Goal: Check status

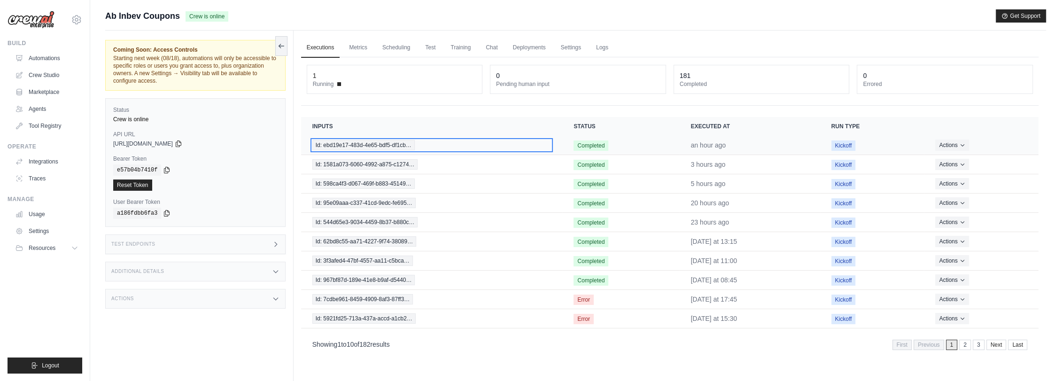
click at [382, 143] on span "Id: ebd19e17-483d-4e65-bdf5-df1cb…" at bounding box center [363, 145] width 102 height 10
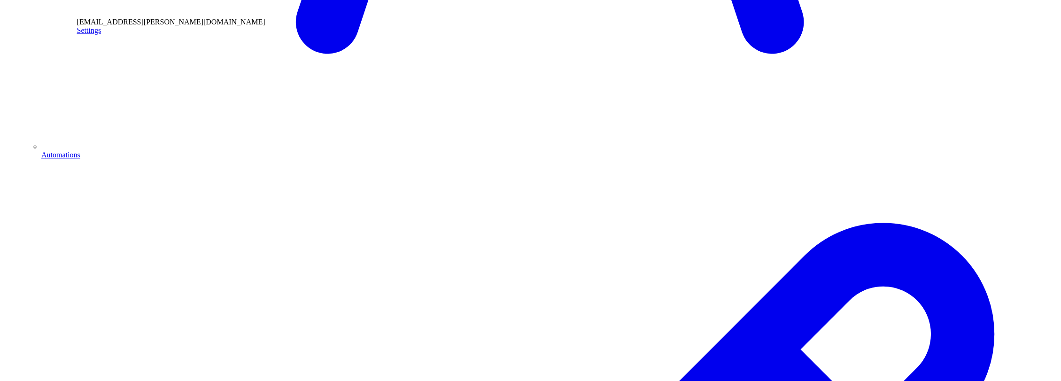
scroll to position [940, 0]
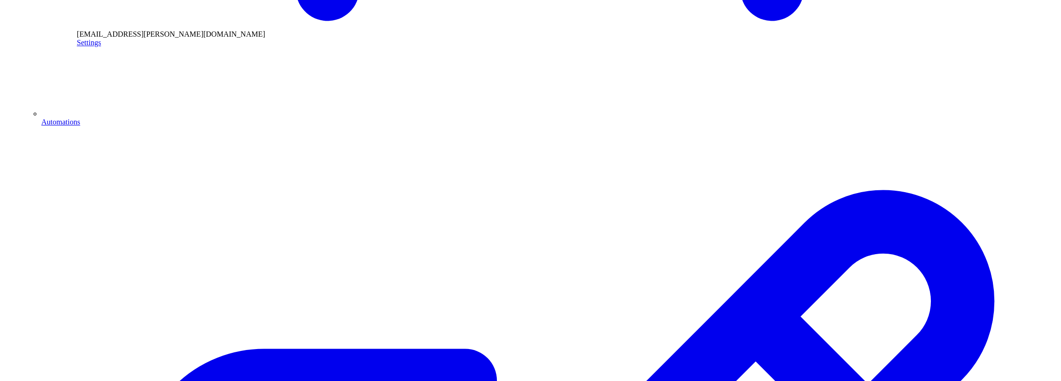
drag, startPoint x: 366, startPoint y: 167, endPoint x: 441, endPoint y: 171, distance: 75.3
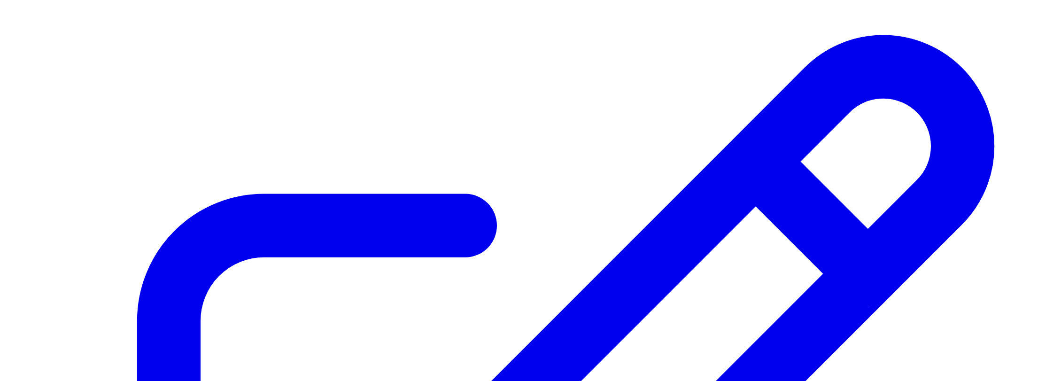
scroll to position [1148, 0]
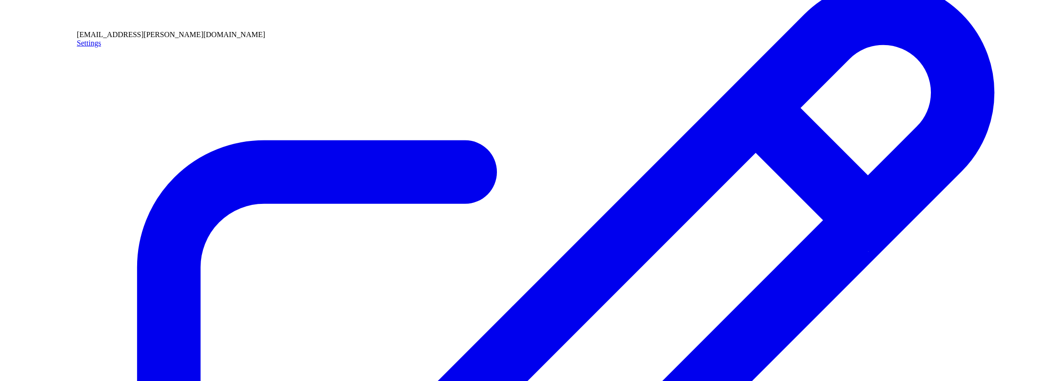
drag, startPoint x: 366, startPoint y: 243, endPoint x: 443, endPoint y: 244, distance: 76.6
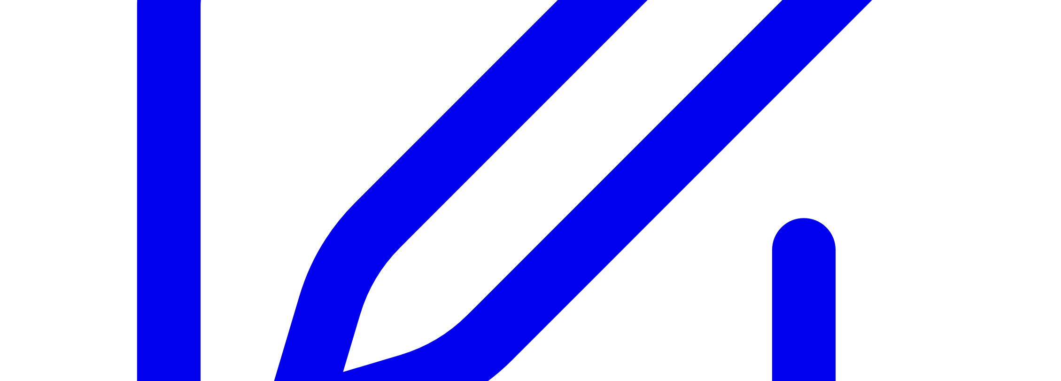
scroll to position [1410, 0]
drag, startPoint x: 364, startPoint y: 265, endPoint x: 440, endPoint y: 265, distance: 76.1
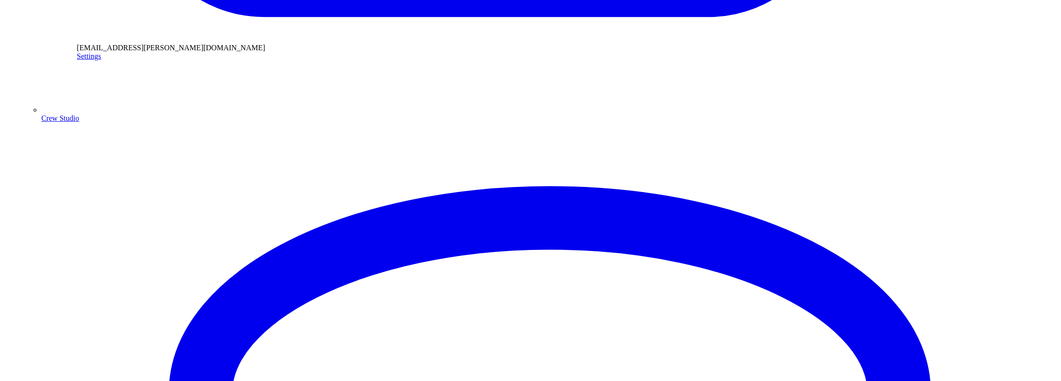
scroll to position [1984, 0]
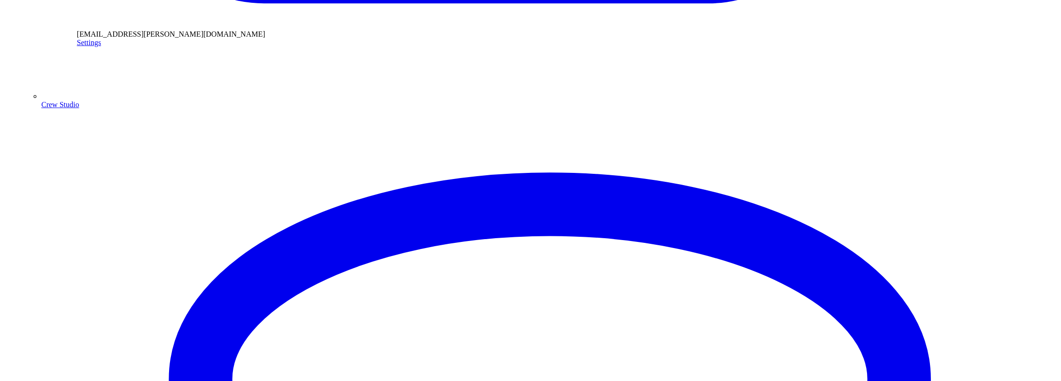
drag, startPoint x: 364, startPoint y: 234, endPoint x: 450, endPoint y: 238, distance: 86.5
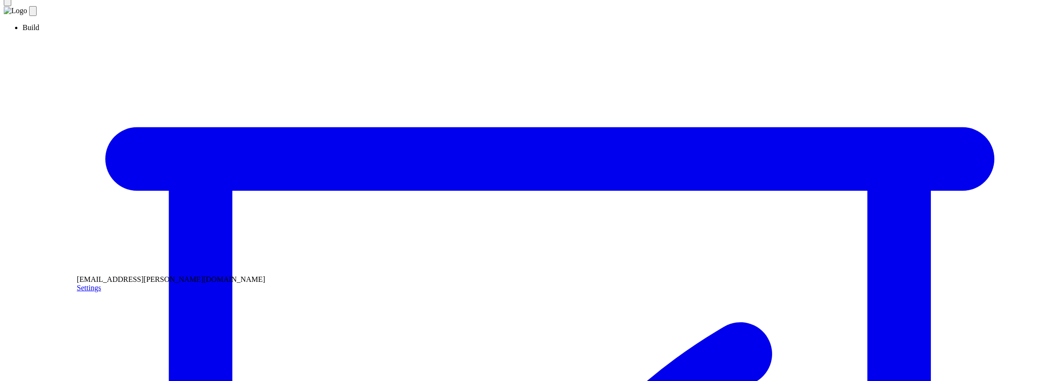
scroll to position [0, 0]
